Goal: Transaction & Acquisition: Purchase product/service

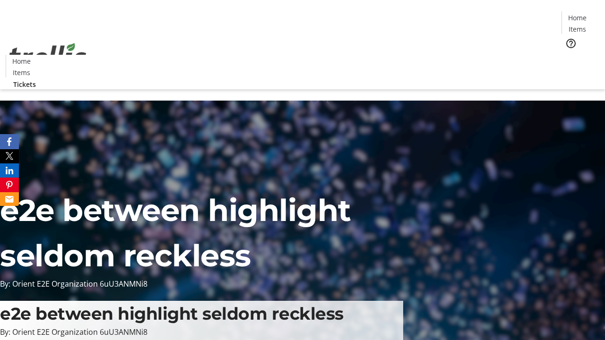
click at [569, 55] on span "Tickets" at bounding box center [580, 60] width 23 height 10
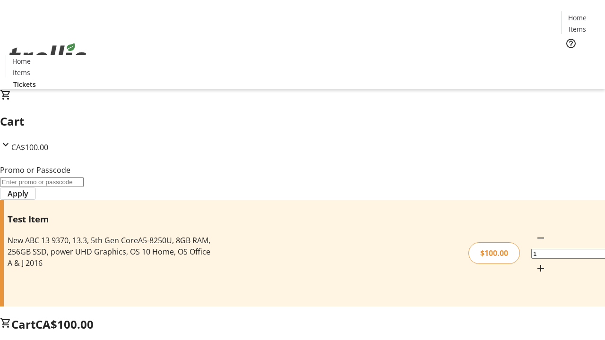
type input "FLAT"
